Goal: Find specific page/section: Find specific page/section

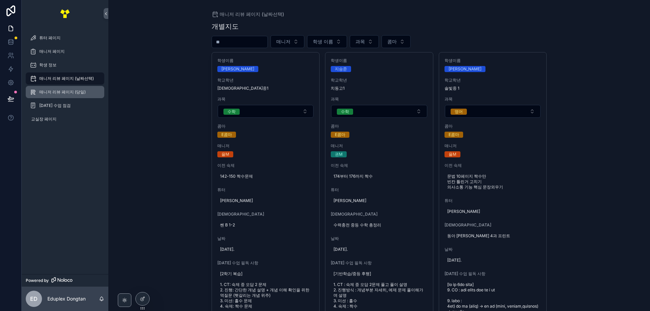
click at [84, 93] on span "매니저 리뷰 페이지 (당일)" at bounding box center [62, 91] width 46 height 5
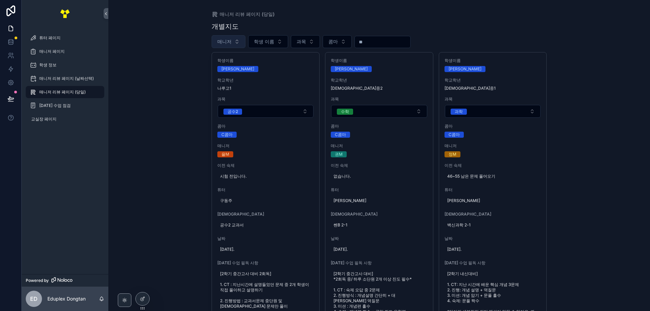
click at [219, 42] on span "매니저" at bounding box center [224, 41] width 14 height 7
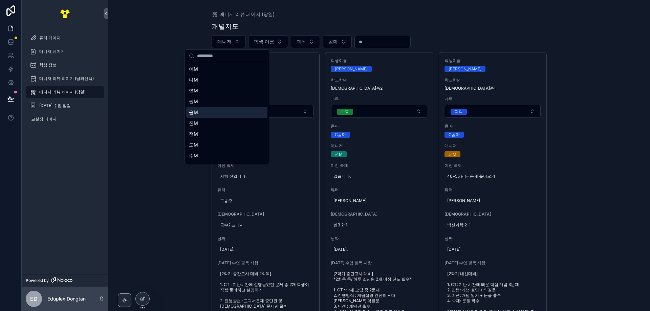
click at [213, 111] on div "율M" at bounding box center [226, 112] width 81 height 11
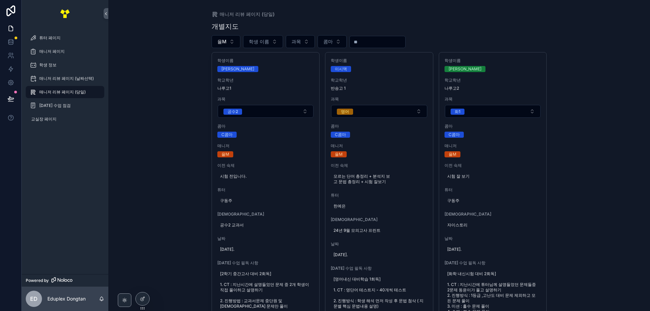
click at [603, 88] on div "매니저 리뷰 페이지 (당일) 개별지도 율M 학생 이름 과목 콤마 학생이름 송연우 학교학년 나루고1 과목 공수2 콤마 C콤마 매니저 율M 이전 …" at bounding box center [379, 155] width 542 height 311
click at [591, 158] on div "매니저 리뷰 페이지 (당일) 개별지도 율M 학생 이름 과목 콤마 학생이름 송연우 학교학년 나루고1 과목 공수2 콤마 C콤마 매니저 율M 이전 …" at bounding box center [379, 155] width 542 height 311
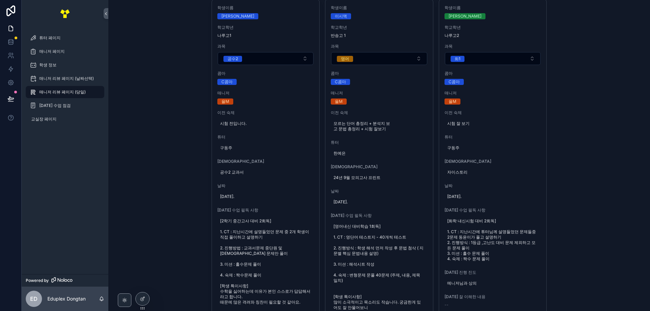
scroll to position [102, 0]
